Goal: Task Accomplishment & Management: Use online tool/utility

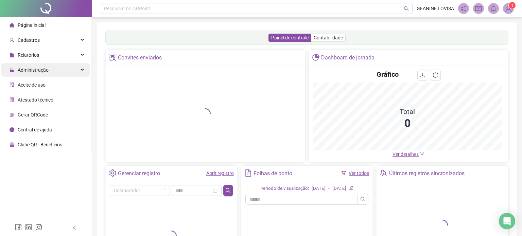
click at [43, 73] on span "Administração" at bounding box center [29, 70] width 39 height 14
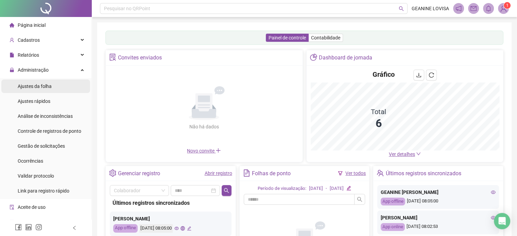
click at [45, 88] on span "Ajustes da folha" at bounding box center [35, 86] width 34 height 5
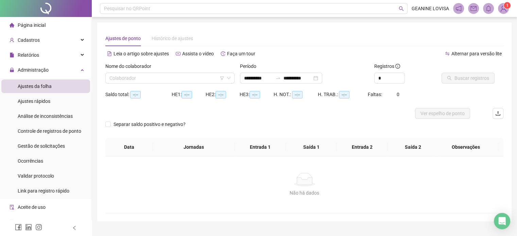
type input "**********"
click at [201, 77] on input "search" at bounding box center [166, 78] width 115 height 10
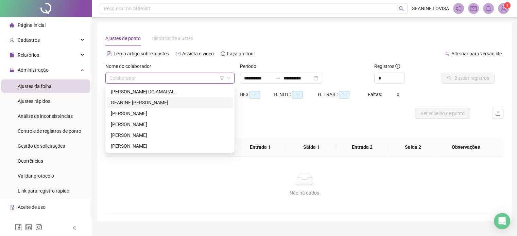
click at [167, 103] on div "GEANINE [PERSON_NAME]" at bounding box center [170, 102] width 118 height 7
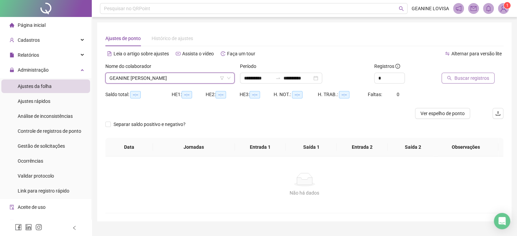
click at [483, 79] on span "Buscar registros" at bounding box center [471, 77] width 35 height 7
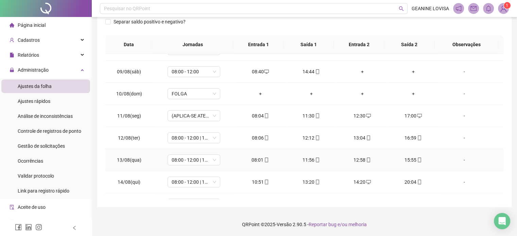
scroll to position [295, 0]
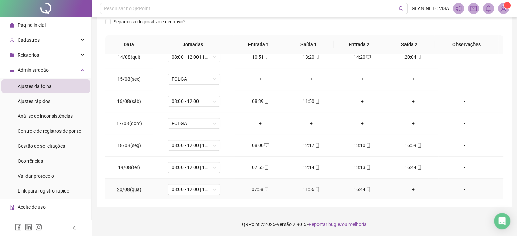
click at [408, 186] on div "+" at bounding box center [413, 189] width 40 height 7
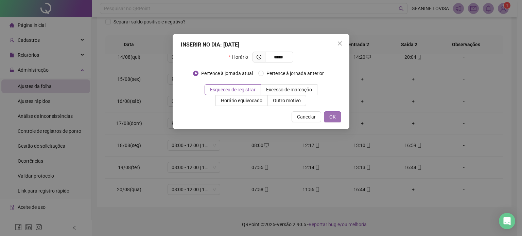
type input "*****"
click at [330, 118] on span "OK" at bounding box center [332, 116] width 6 height 7
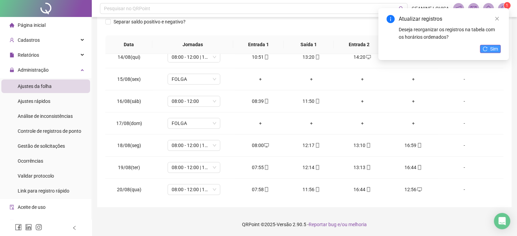
click at [490, 49] on span "Sim" at bounding box center [494, 48] width 8 height 7
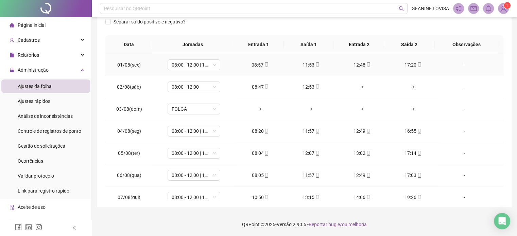
scroll to position [0, 0]
